Goal: Task Accomplishment & Management: Manage account settings

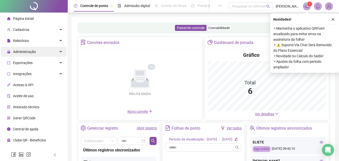
click at [11, 50] on span "Administração" at bounding box center [21, 52] width 29 height 4
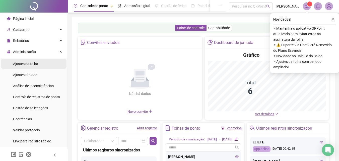
click at [34, 63] on span "Ajustes da folha" at bounding box center [25, 64] width 25 height 4
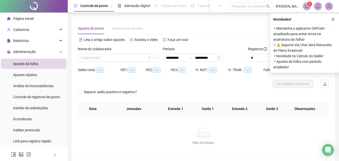
type input "**********"
click at [129, 61] on input "search" at bounding box center [116, 58] width 70 height 8
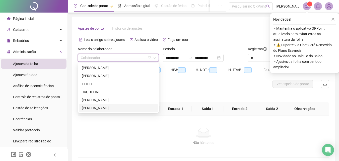
click at [94, 101] on div "[PERSON_NAME]" at bounding box center [118, 100] width 73 height 6
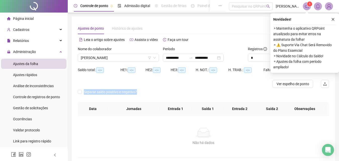
drag, startPoint x: 124, startPoint y: 95, endPoint x: 228, endPoint y: 85, distance: 104.3
click at [198, 83] on form "**********" at bounding box center [203, 74] width 251 height 56
click at [336, 20] on div "Novidades ! ⚬ Mantenha o aplicativo QRPoint atualizado para evitar erros na ass…" at bounding box center [304, 42] width 69 height 59
click at [337, 18] on div "Novidades ! ⚬ Mantenha o aplicativo QRPoint atualizado para evitar erros na ass…" at bounding box center [304, 42] width 69 height 59
click at [331, 18] on icon "close" at bounding box center [333, 20] width 4 height 4
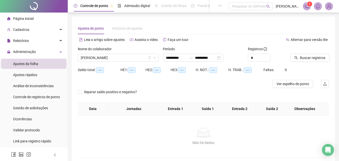
click at [302, 53] on div at bounding box center [303, 50] width 26 height 8
click at [302, 56] on span "Buscar registros" at bounding box center [313, 58] width 26 height 6
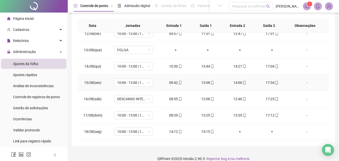
scroll to position [90, 0]
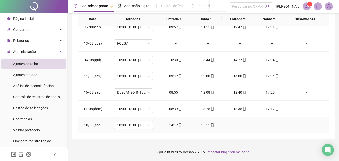
click at [240, 127] on div "+" at bounding box center [240, 125] width 24 height 6
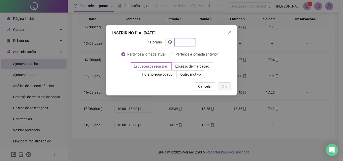
click at [186, 43] on input "text" at bounding box center [184, 42] width 14 height 6
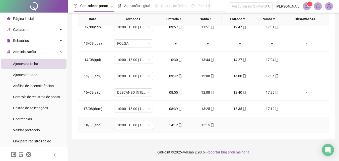
click at [241, 123] on div "+" at bounding box center [240, 125] width 24 height 6
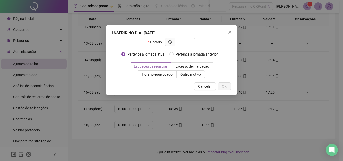
click at [167, 66] on span "Esqueceu de registrar" at bounding box center [151, 66] width 34 height 4
click at [185, 34] on div "INSERIR NO DIA : [DATE]" at bounding box center [171, 33] width 118 height 6
click at [183, 37] on div "INSERIR NO DIA : [DATE] Horário Pertence à jornada atual Pertence à jornada ant…" at bounding box center [171, 60] width 130 height 70
click at [182, 41] on input "text" at bounding box center [184, 42] width 14 height 6
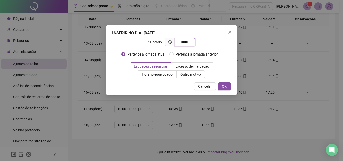
type input "*****"
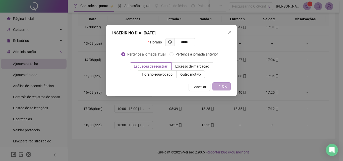
click at [224, 85] on span "OK" at bounding box center [224, 87] width 5 height 6
click at [167, 66] on span "Esqueceu de registrar" at bounding box center [151, 66] width 34 height 4
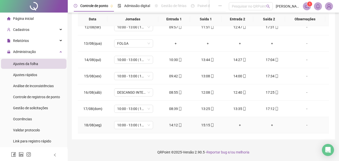
click at [236, 124] on div "+" at bounding box center [240, 125] width 24 height 6
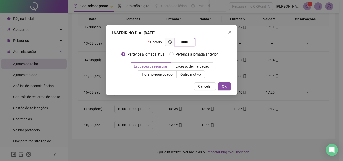
type input "*****"
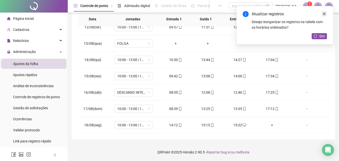
click at [324, 15] on icon "close" at bounding box center [324, 14] width 4 height 4
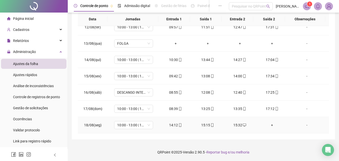
click at [270, 125] on div "+" at bounding box center [272, 125] width 24 height 6
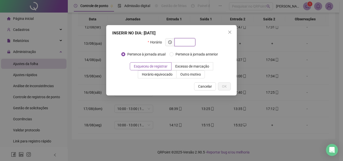
click at [184, 40] on input "text" at bounding box center [184, 42] width 14 height 6
type input "*****"
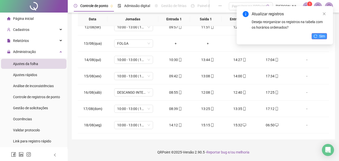
click at [316, 34] on button "Sim" at bounding box center [318, 36] width 15 height 6
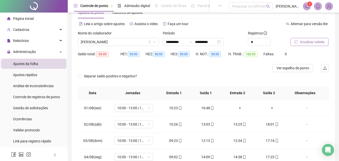
scroll to position [14, 0]
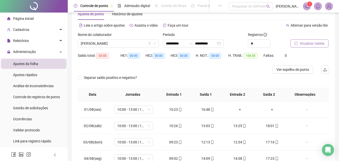
click at [319, 44] on span "Atualizar tabela" at bounding box center [312, 44] width 25 height 6
click at [151, 41] on span "[PERSON_NAME]" at bounding box center [118, 44] width 75 height 8
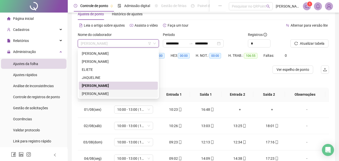
click at [102, 95] on div "[PERSON_NAME]" at bounding box center [118, 94] width 73 height 6
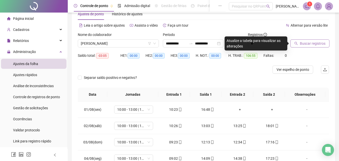
click at [313, 44] on span "Buscar registros" at bounding box center [313, 44] width 26 height 6
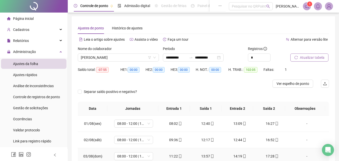
scroll to position [0, 0]
click at [136, 55] on span "[PERSON_NAME]" at bounding box center [118, 58] width 75 height 8
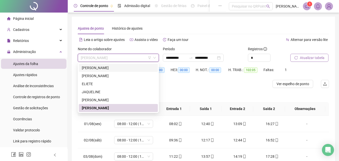
click at [119, 65] on div "[PERSON_NAME]" at bounding box center [118, 68] width 73 height 6
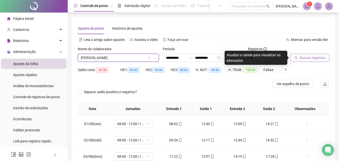
click at [301, 57] on span "Buscar registros" at bounding box center [313, 58] width 26 height 6
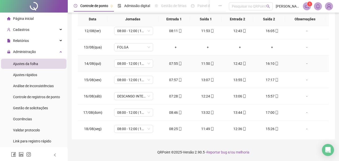
scroll to position [186, 0]
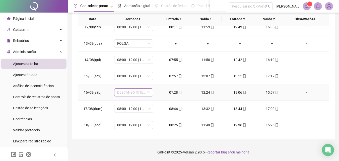
click at [143, 95] on span "DESCANSO INTER-JORNADA" at bounding box center [133, 93] width 33 height 8
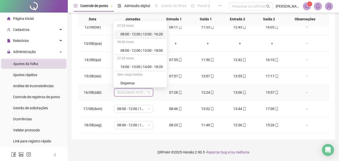
click at [150, 35] on div "08:00 - 12:00 | 13:00 - 16:20" at bounding box center [141, 34] width 42 height 6
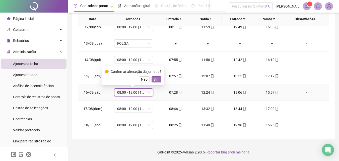
click at [154, 78] on span "Sim" at bounding box center [156, 79] width 6 height 6
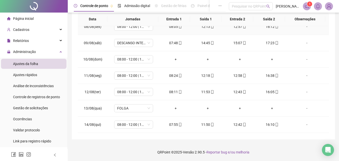
scroll to position [125, 0]
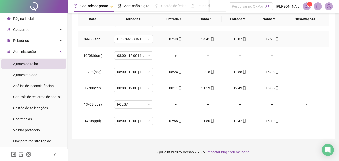
click at [142, 33] on td "DESCANSO INTER-JORNADA" at bounding box center [134, 39] width 52 height 16
click at [148, 41] on span "DESCANSO INTER-JORNADA" at bounding box center [133, 39] width 33 height 8
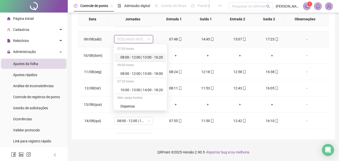
click at [143, 55] on div "08:00 - 12:00 | 13:00 - 16:20" at bounding box center [141, 57] width 42 height 6
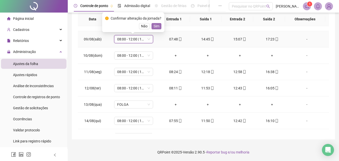
click at [156, 25] on span "Sim" at bounding box center [156, 26] width 6 height 6
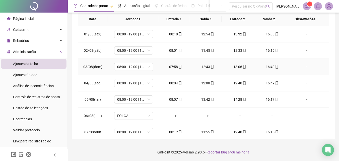
scroll to position [0, 0]
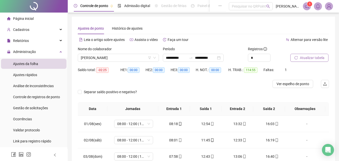
click at [306, 56] on span "Atualizar tabela" at bounding box center [312, 58] width 25 height 6
click at [99, 57] on span "[PERSON_NAME]" at bounding box center [118, 58] width 75 height 8
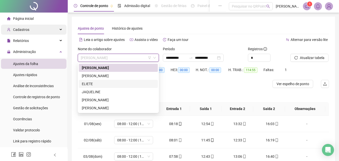
click at [26, 30] on span "Cadastros" at bounding box center [21, 30] width 16 height 4
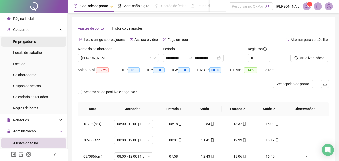
click at [28, 40] on span "Empregadores" at bounding box center [24, 42] width 23 height 4
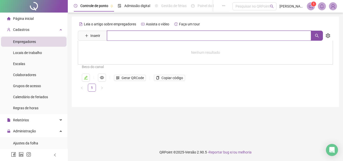
click at [127, 36] on input "text" at bounding box center [209, 36] width 204 height 10
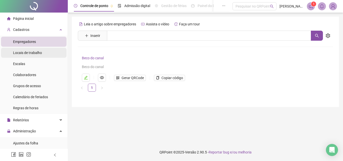
click at [34, 51] on span "Locais de trabalho" at bounding box center [27, 53] width 29 height 4
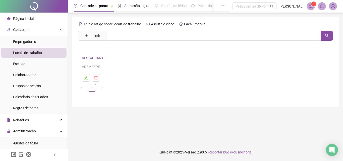
click at [102, 61] on div "RESTAURANTE AREMBEPE" at bounding box center [205, 62] width 247 height 15
click at [91, 66] on div "AREMBEPE" at bounding box center [205, 67] width 247 height 6
click at [12, 62] on li "Escalas" at bounding box center [33, 64] width 65 height 10
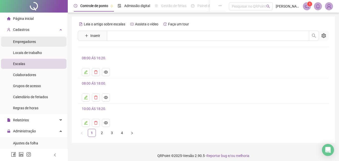
click at [22, 42] on span "Empregadores" at bounding box center [24, 42] width 23 height 4
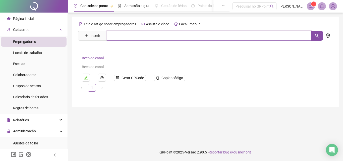
click at [170, 36] on input "text" at bounding box center [209, 36] width 204 height 10
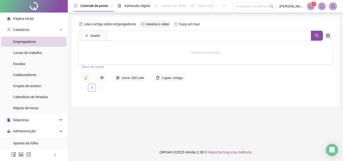
click at [163, 23] on span "Assista o vídeo" at bounding box center [157, 24] width 23 height 4
